Goal: Navigation & Orientation: Find specific page/section

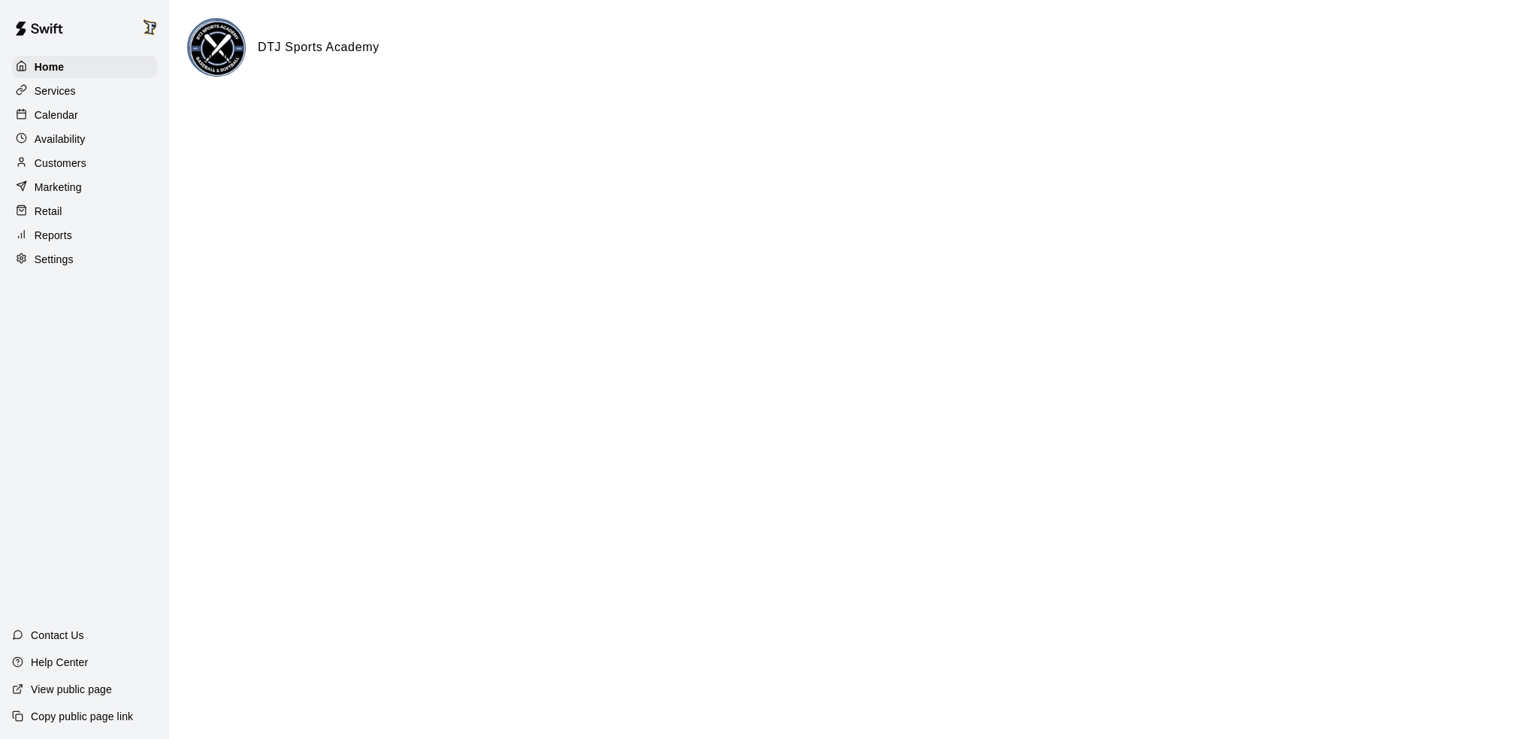
click at [39, 171] on p "Customers" at bounding box center [61, 163] width 52 height 15
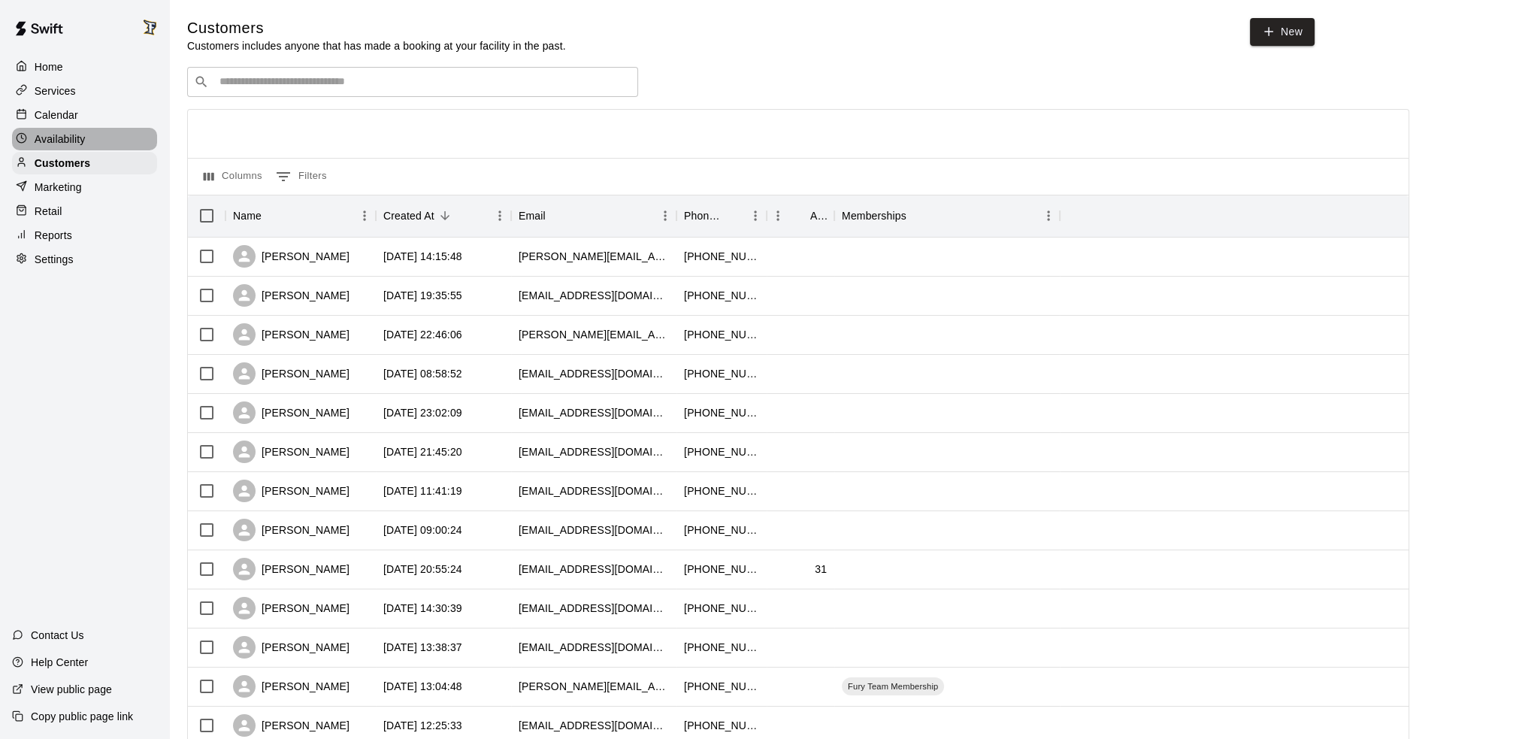
click at [72, 144] on p "Availability" at bounding box center [60, 139] width 51 height 15
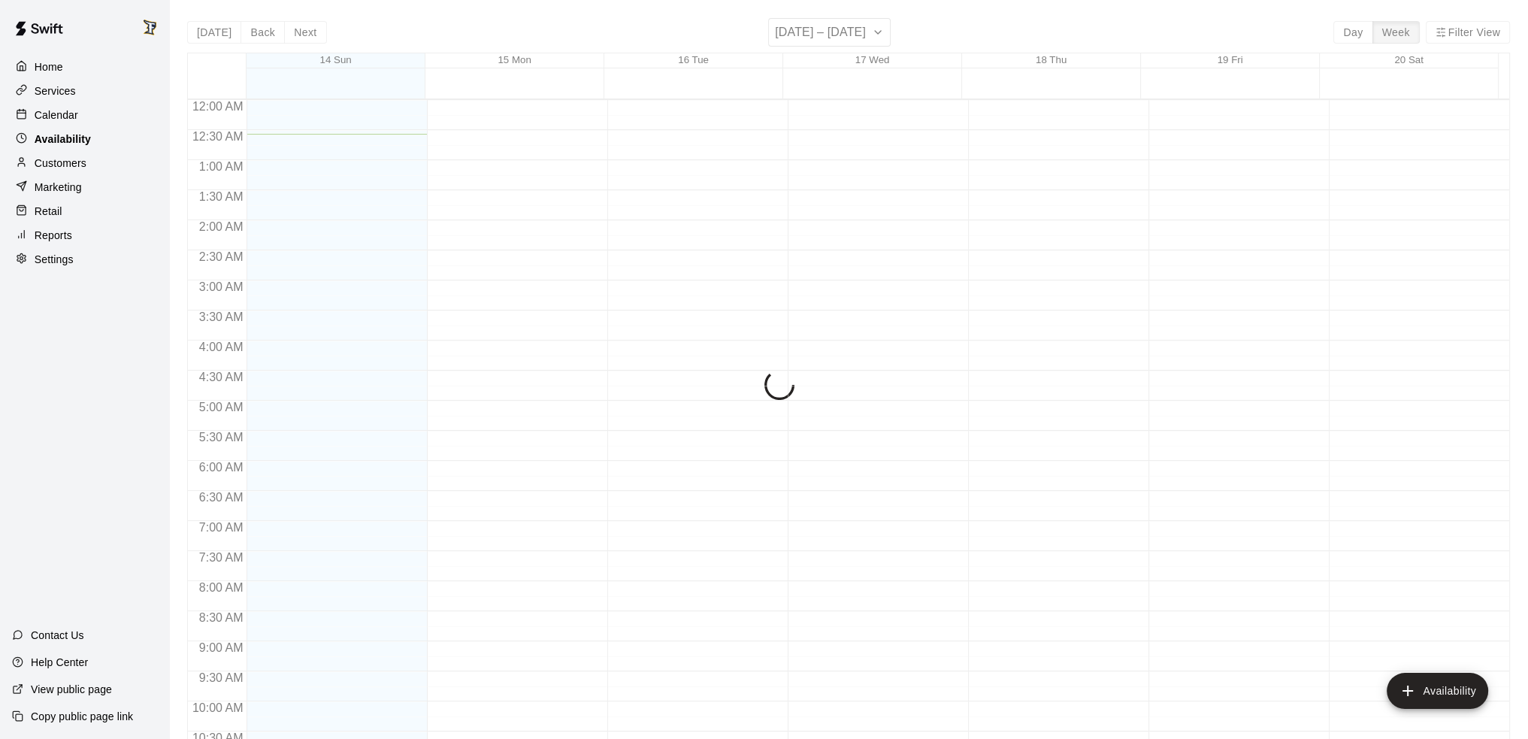
scroll to position [34, 0]
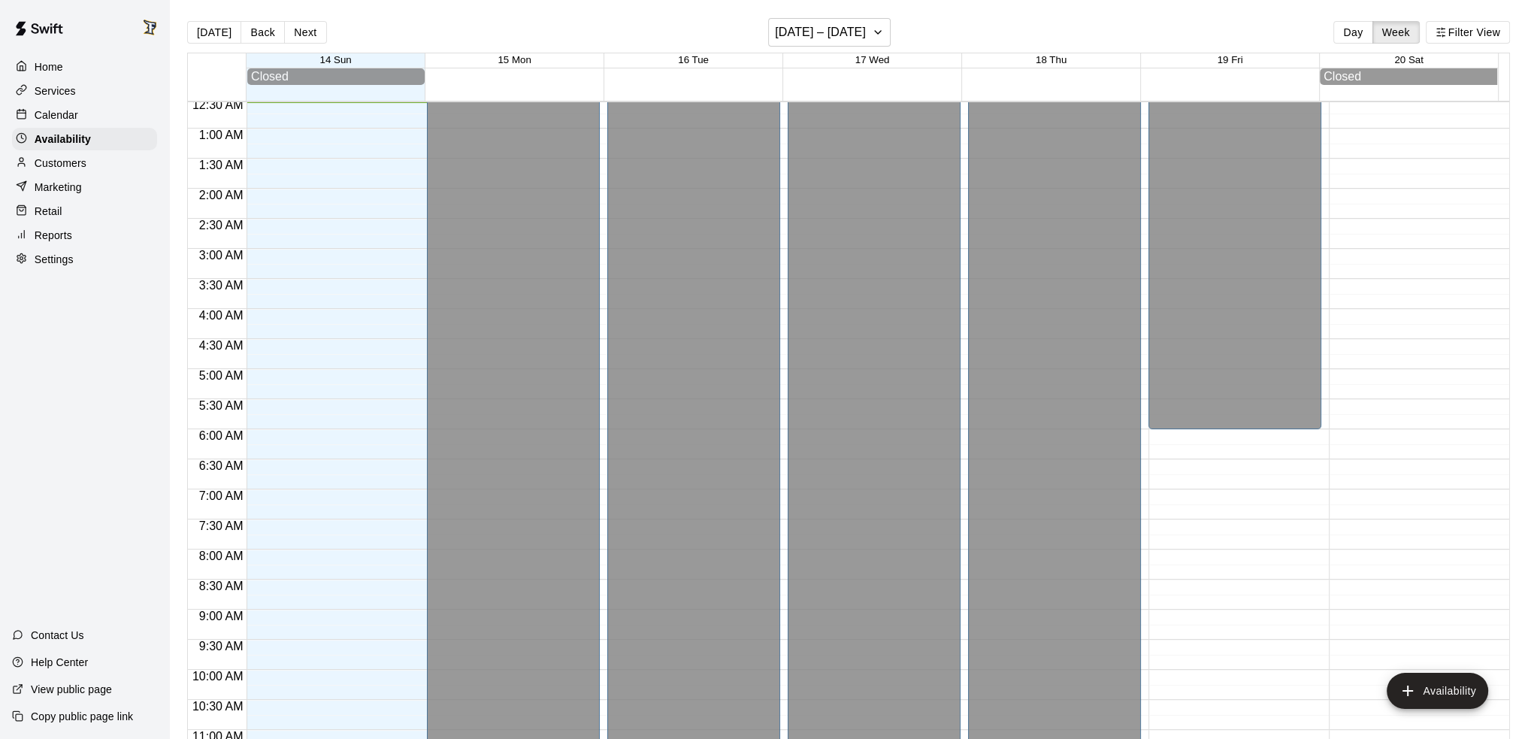
click at [68, 116] on p "Calendar" at bounding box center [57, 114] width 44 height 15
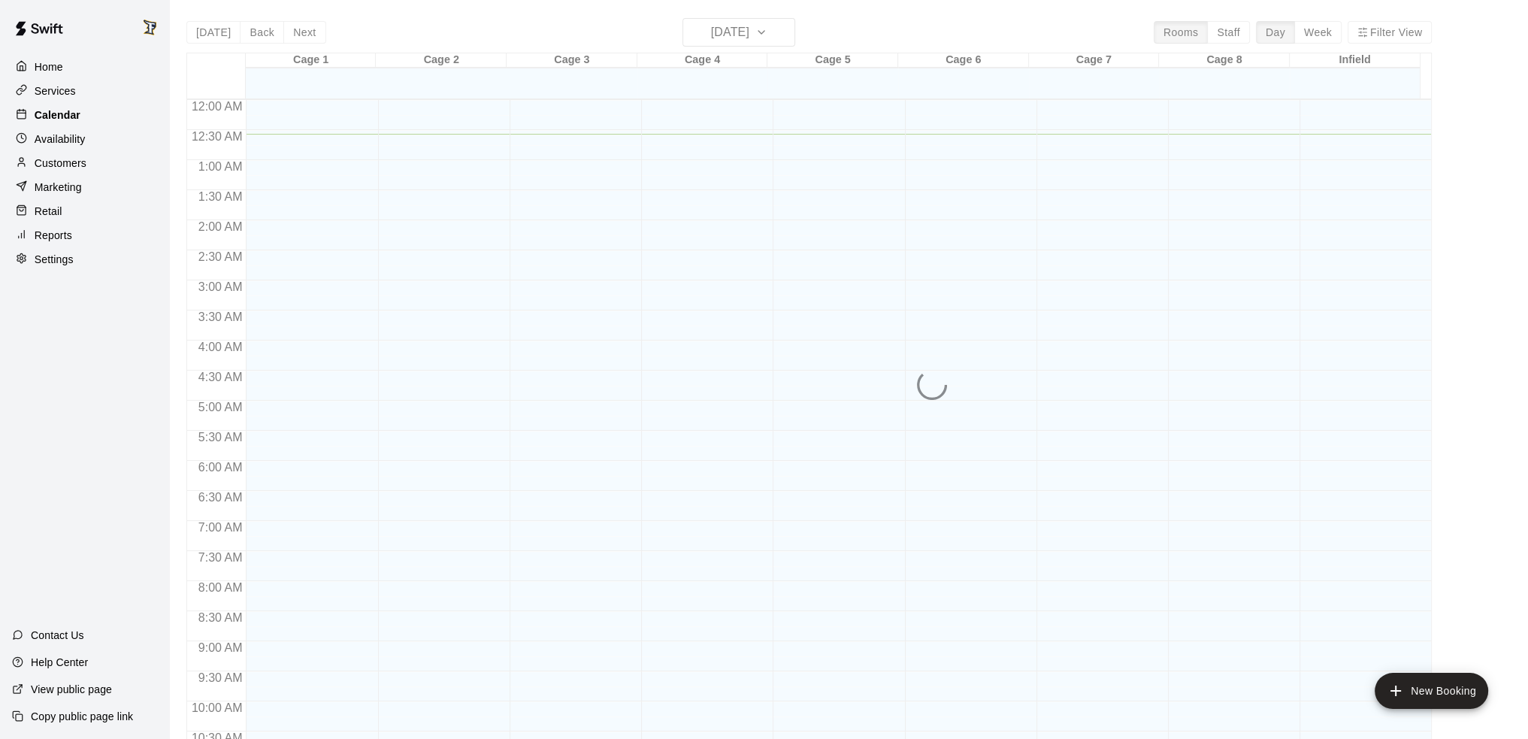
scroll to position [34, 0]
